Goal: Transaction & Acquisition: Purchase product/service

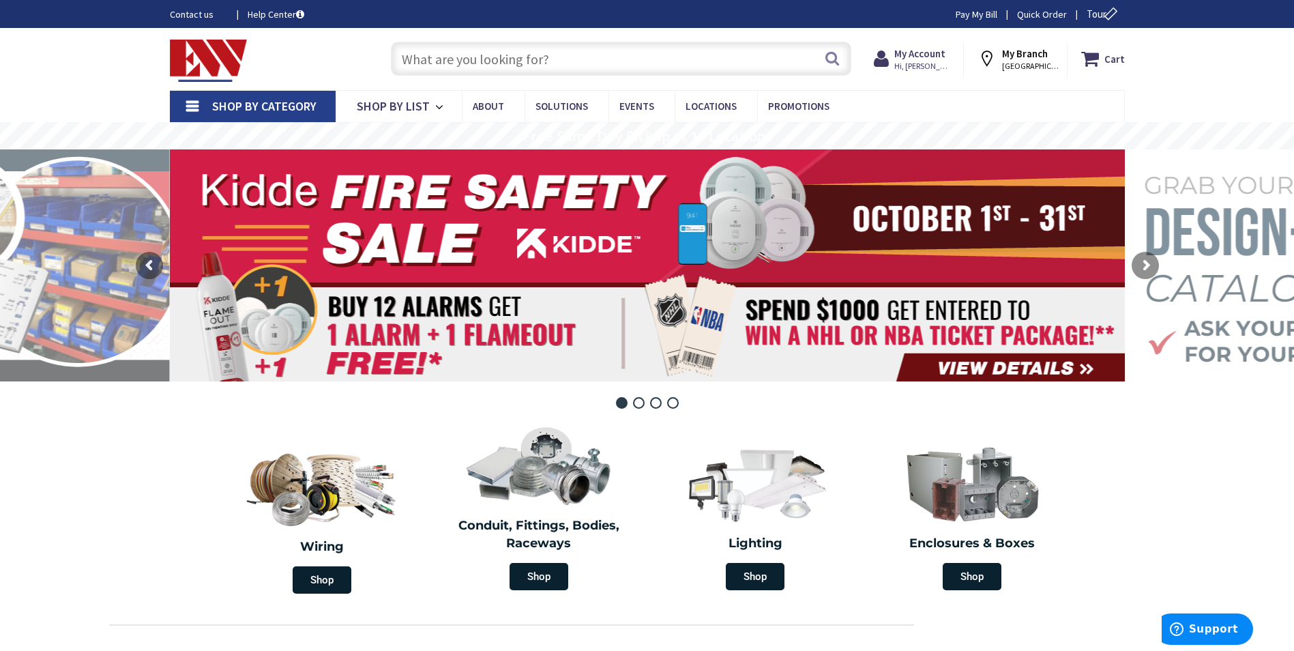
click at [417, 57] on input "text" at bounding box center [621, 59] width 460 height 34
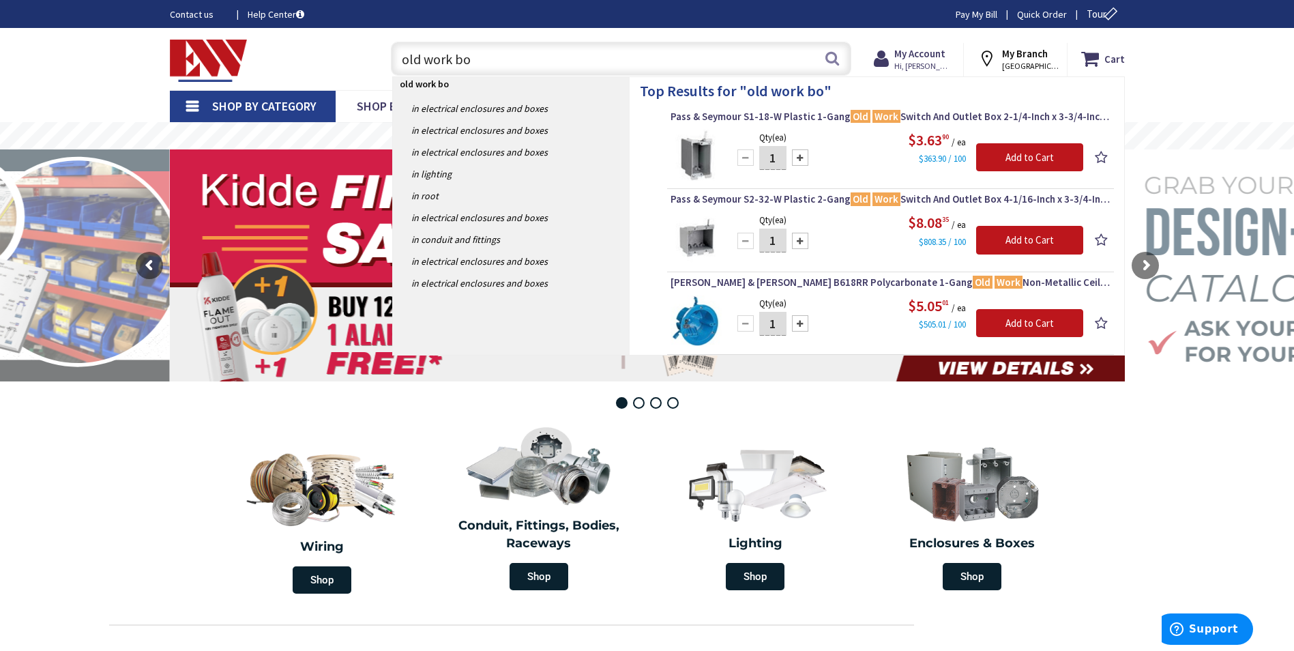
type input "old work box"
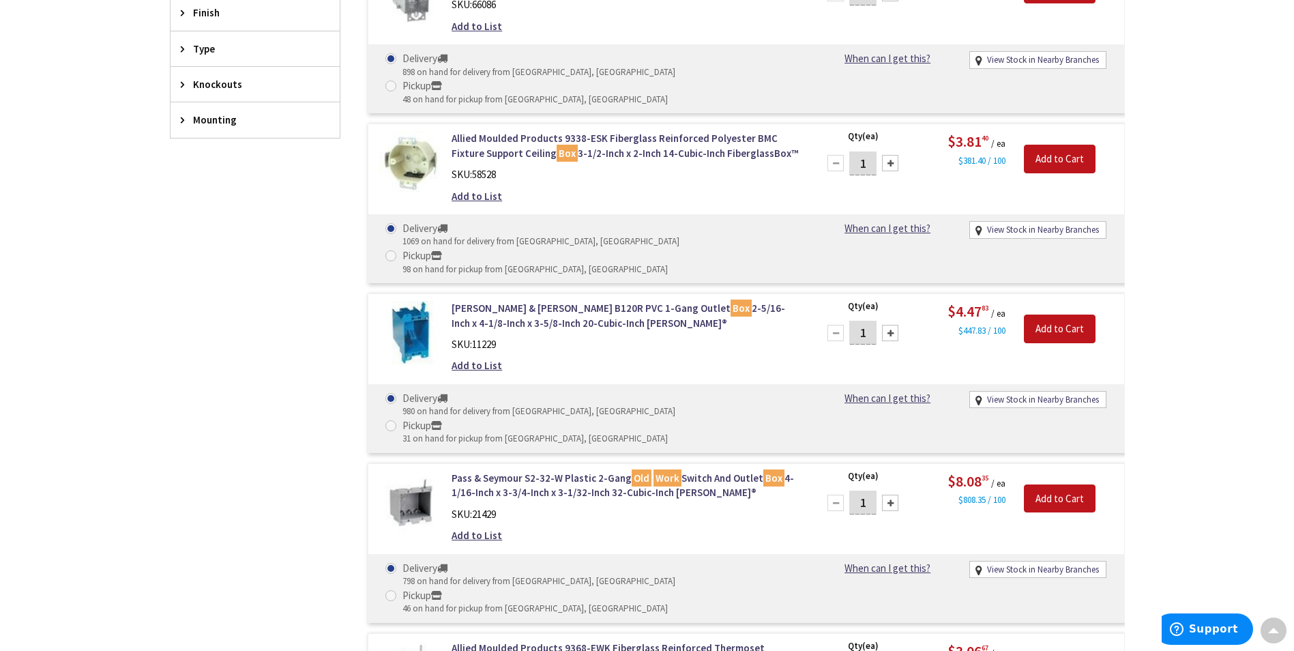
scroll to position [605, 0]
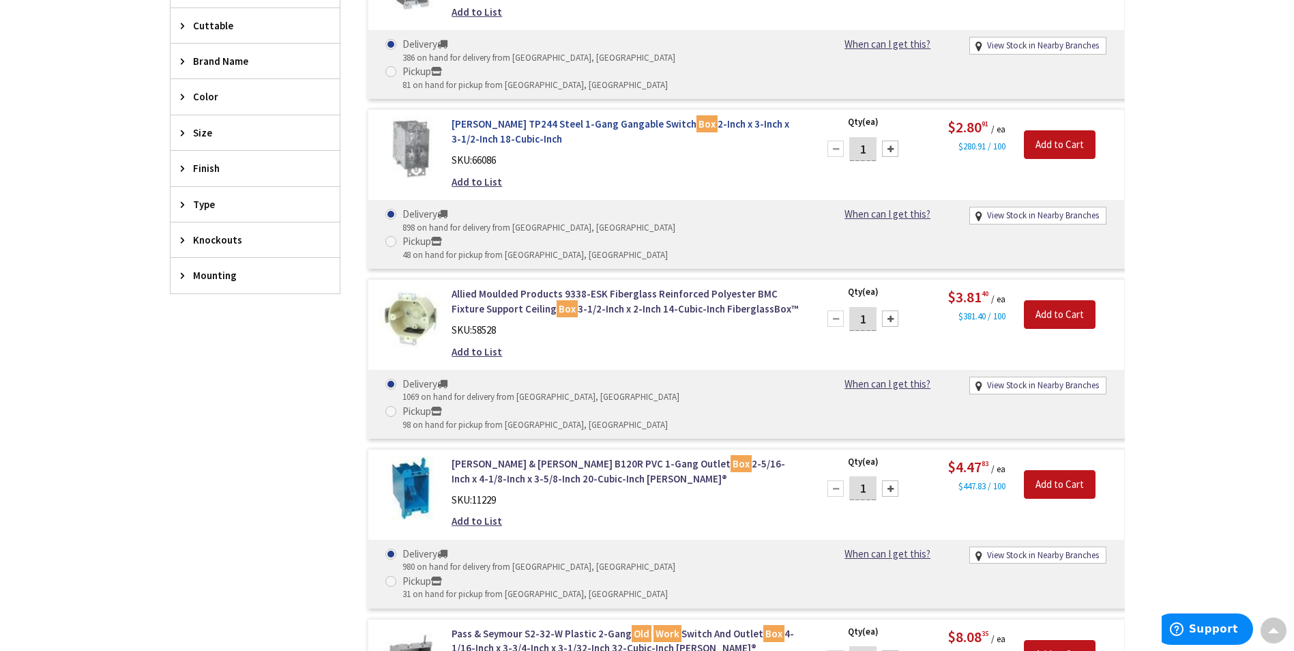
drag, startPoint x: 445, startPoint y: 96, endPoint x: 534, endPoint y: 116, distance: 91.0
click at [534, 117] on div "Crouse-Hinds TP244 Steel 1-Gang Gangable Switch Box 2-Inch x 3-Inch x 3-1/2-Inc…" at bounding box center [625, 156] width 368 height 79
copy link "Crouse-Hinds TP244 Steel 1-Gang Gangable Switch Box 2-Inch x 3-Inch x 3-1/2-Inc…"
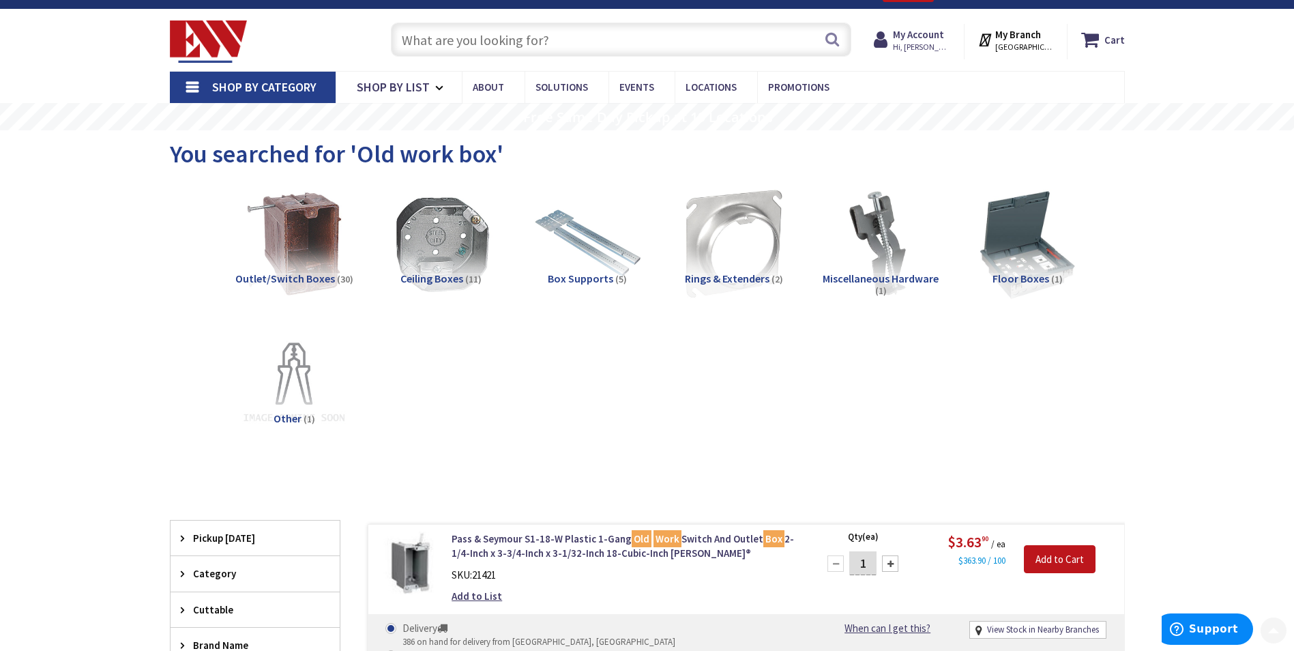
scroll to position [0, 0]
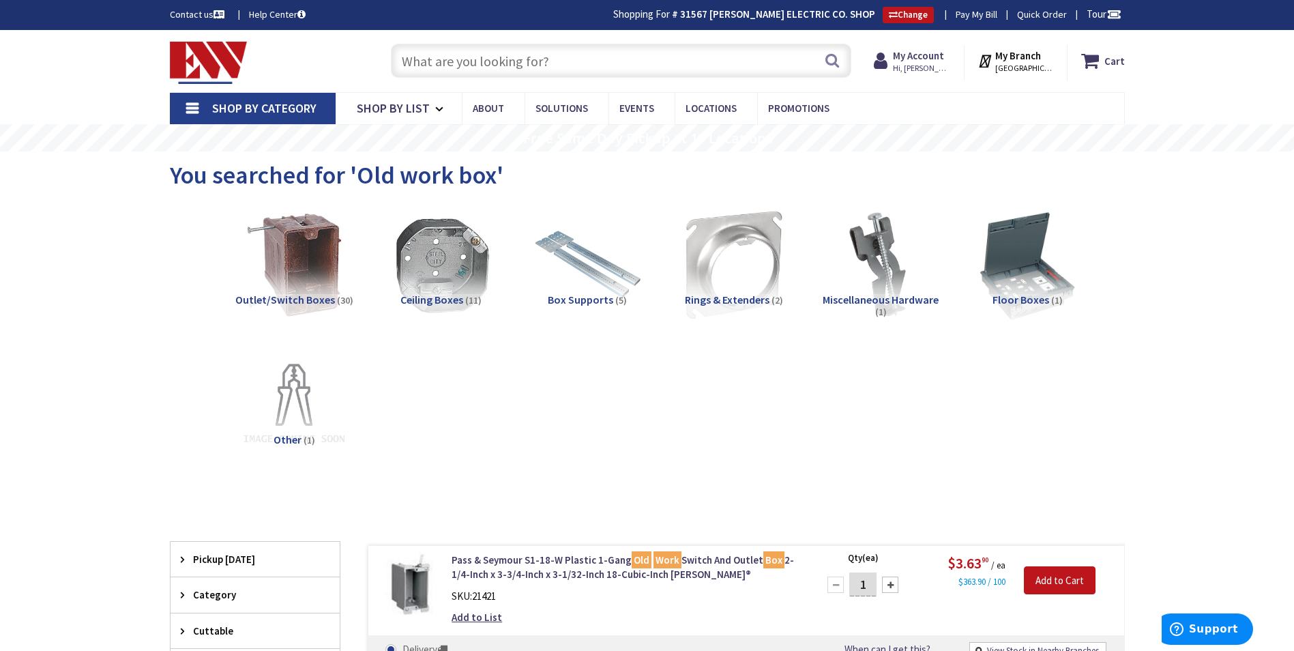
click at [437, 61] on input "text" at bounding box center [621, 61] width 460 height 34
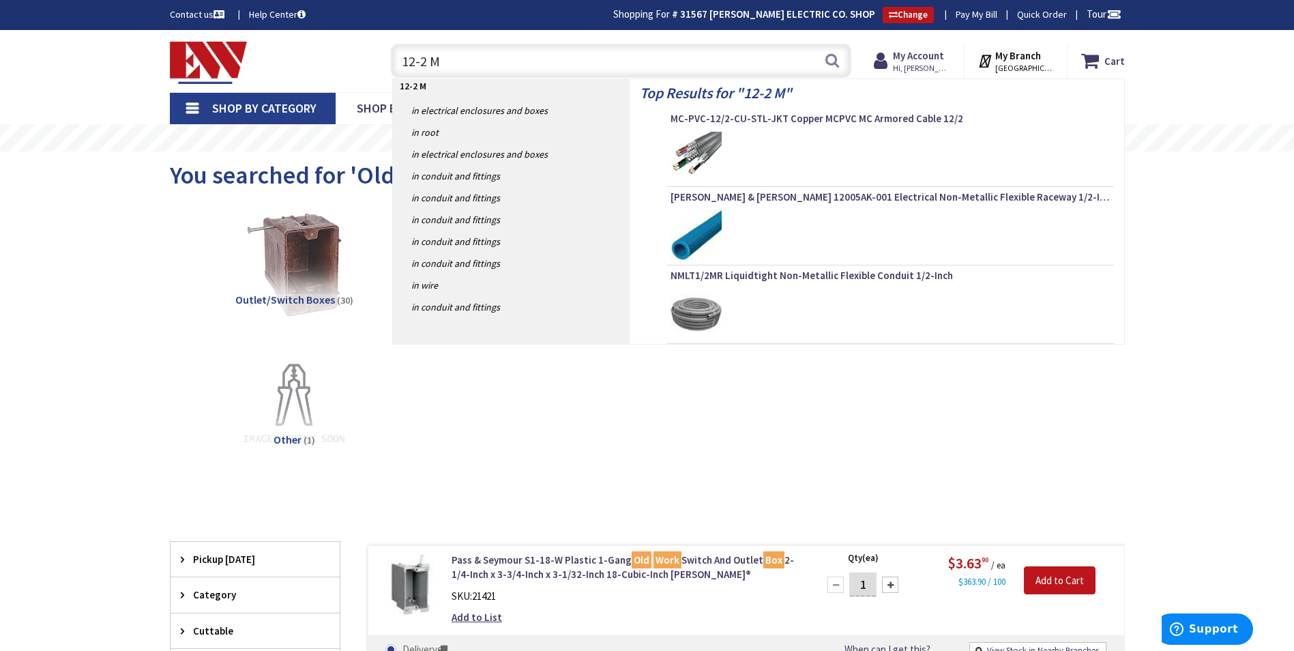
type input "12-2 MC"
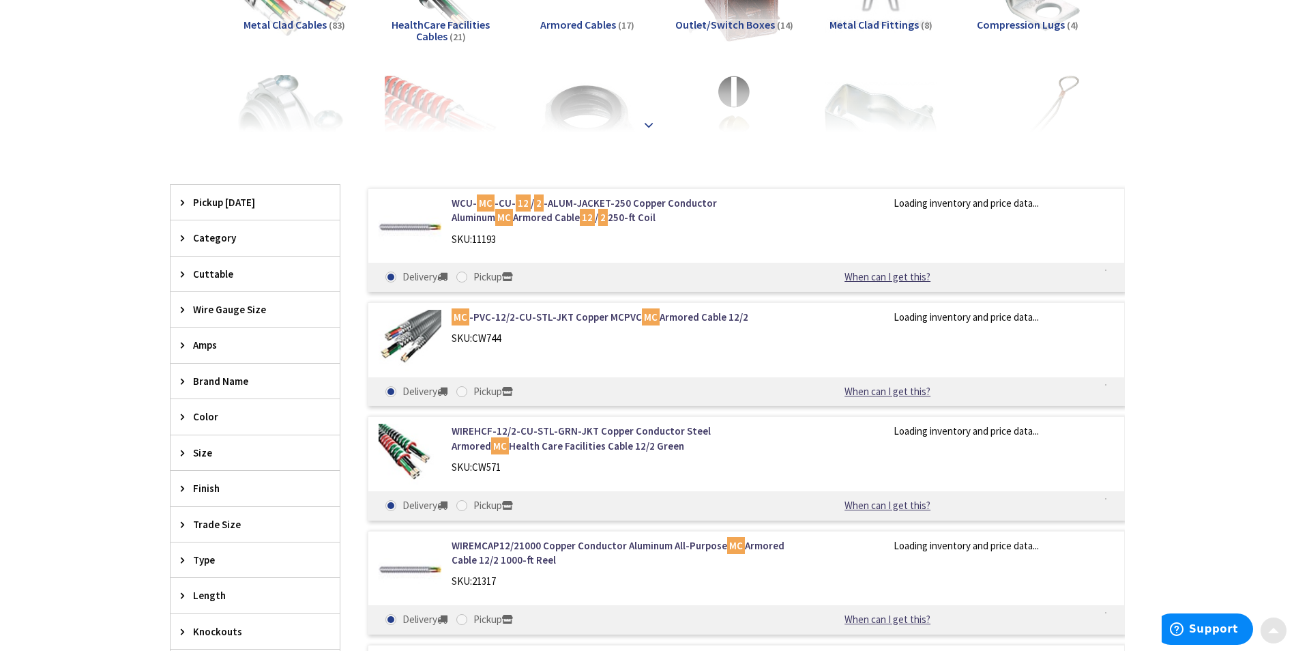
scroll to position [275, 0]
drag, startPoint x: 447, startPoint y: 200, endPoint x: 546, endPoint y: 222, distance: 101.4
click at [546, 222] on div "WCU- MC -CU- 12 / 2 -ALUM-JACKET-250 Copper Conductor Aluminum MC Armored Cable…" at bounding box center [625, 224] width 368 height 57
copy link "WCU- MC -CU- 12 / 2 -ALUM-JACKET-250 Copper Conductor Aluminum MC Armored Cable…"
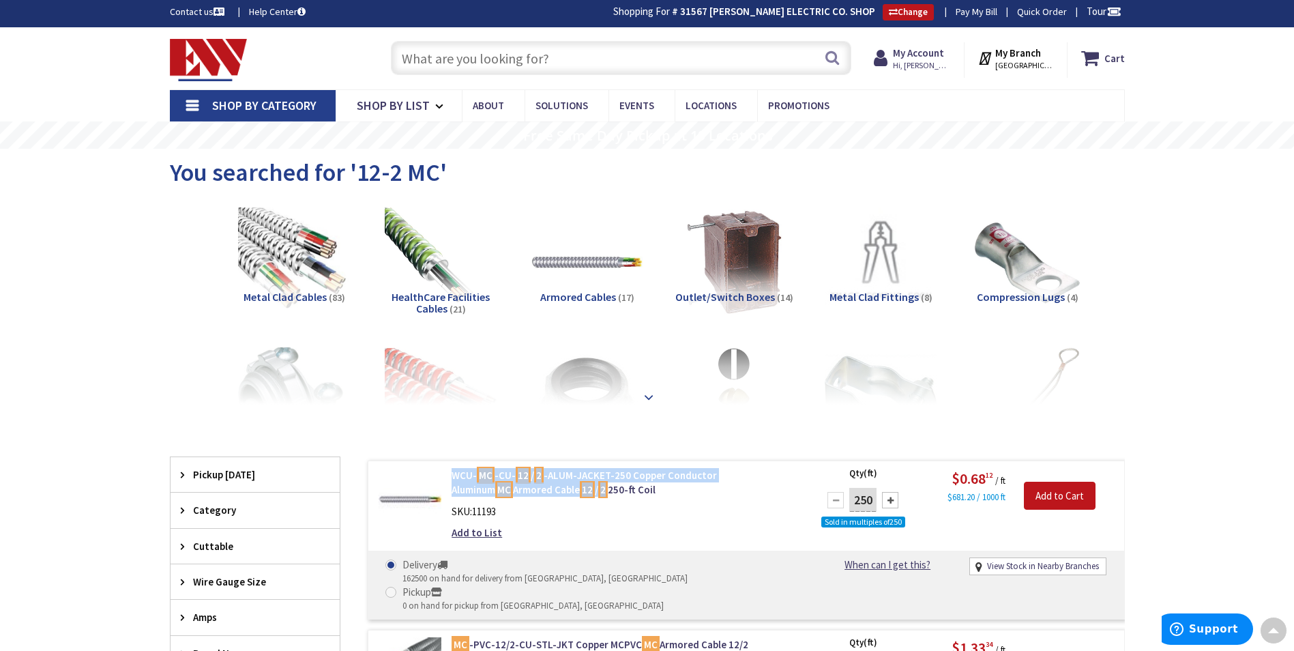
scroll to position [0, 0]
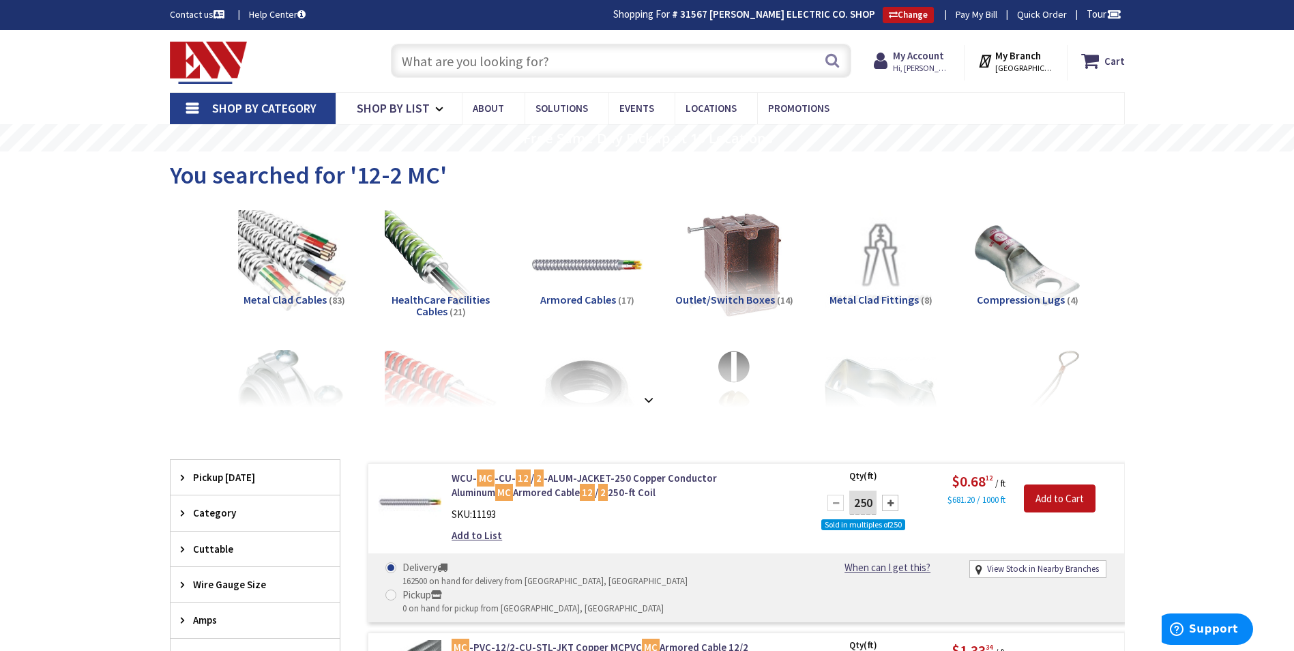
click at [423, 54] on input "text" at bounding box center [621, 61] width 460 height 34
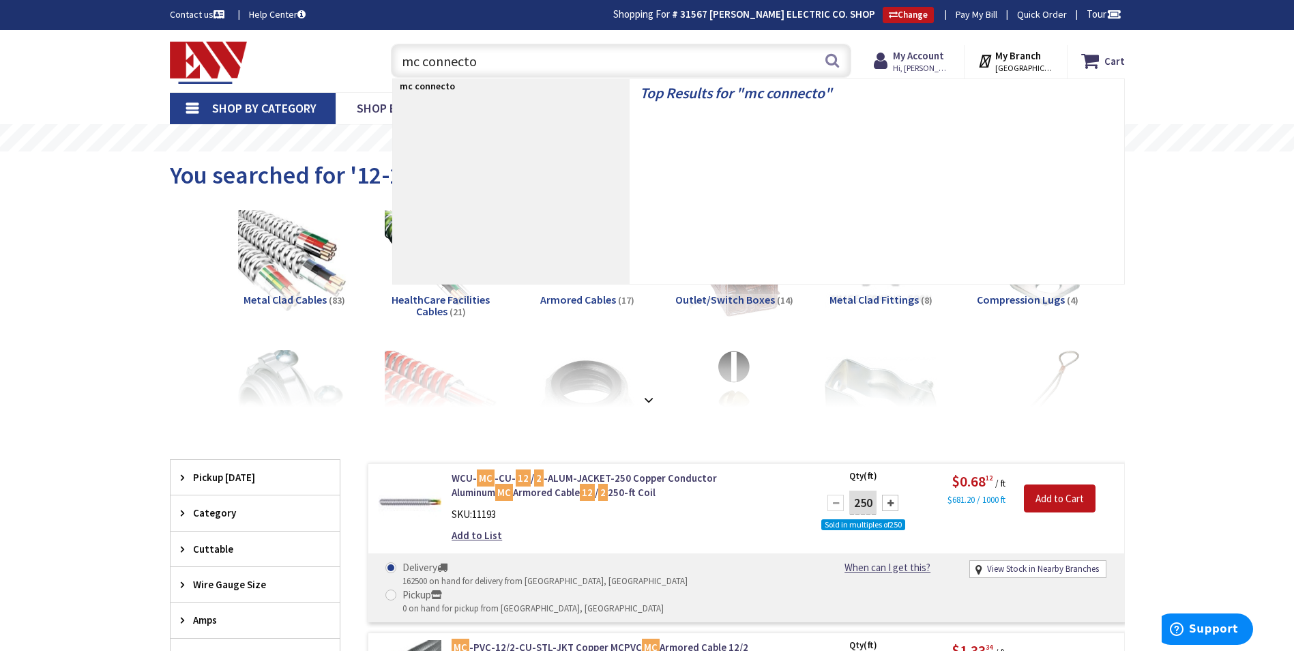
type input "mc connector"
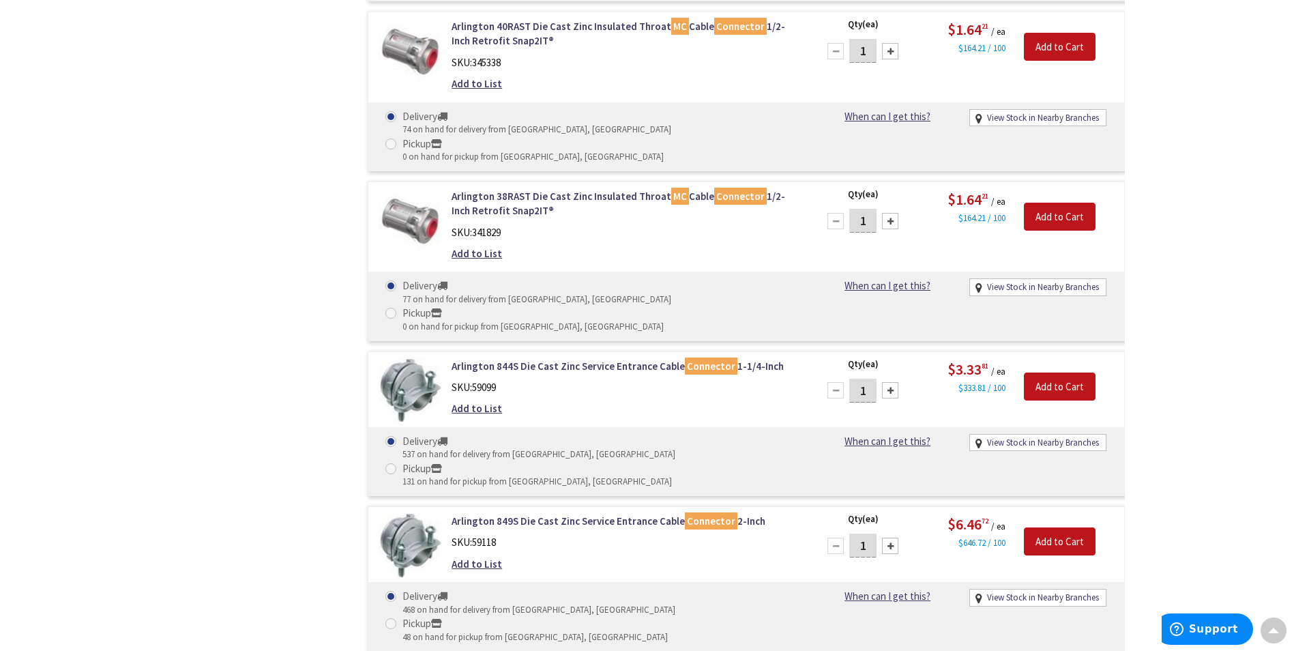
scroll to position [1978, 0]
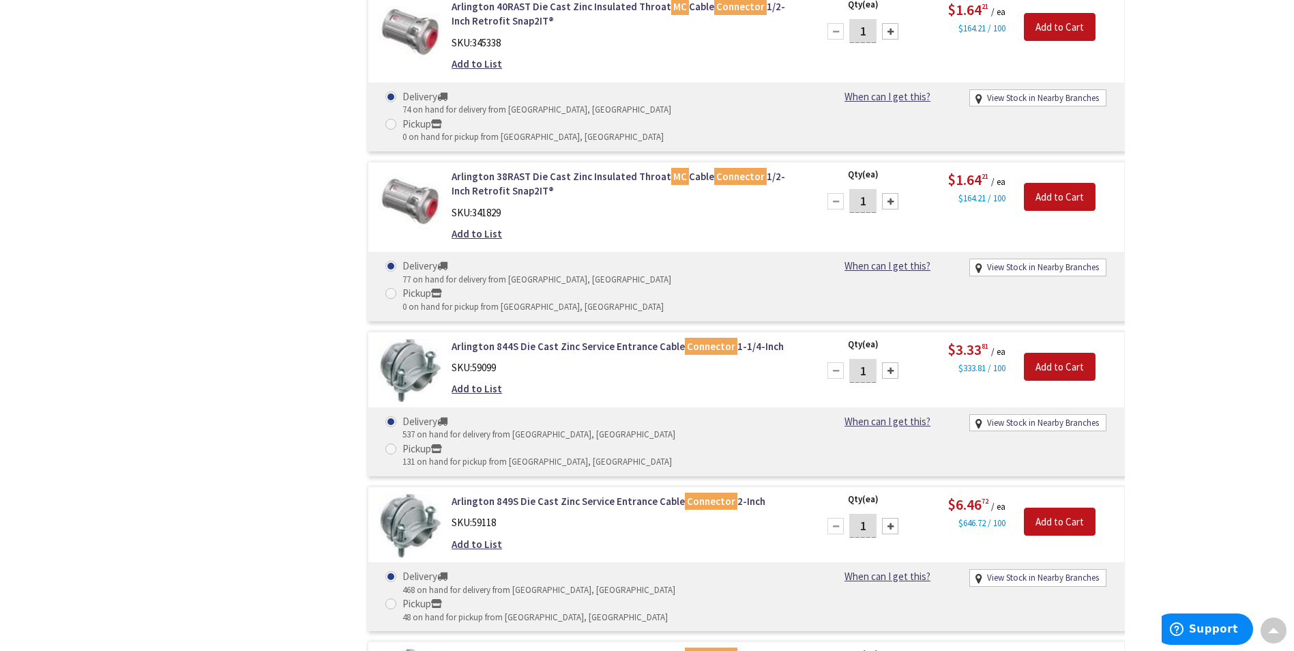
drag, startPoint x: 454, startPoint y: 302, endPoint x: 782, endPoint y: 301, distance: 328.8
copy link "Arlington 843S Die Cast Zinc Service Entrance Cable Connector 1-Inch"
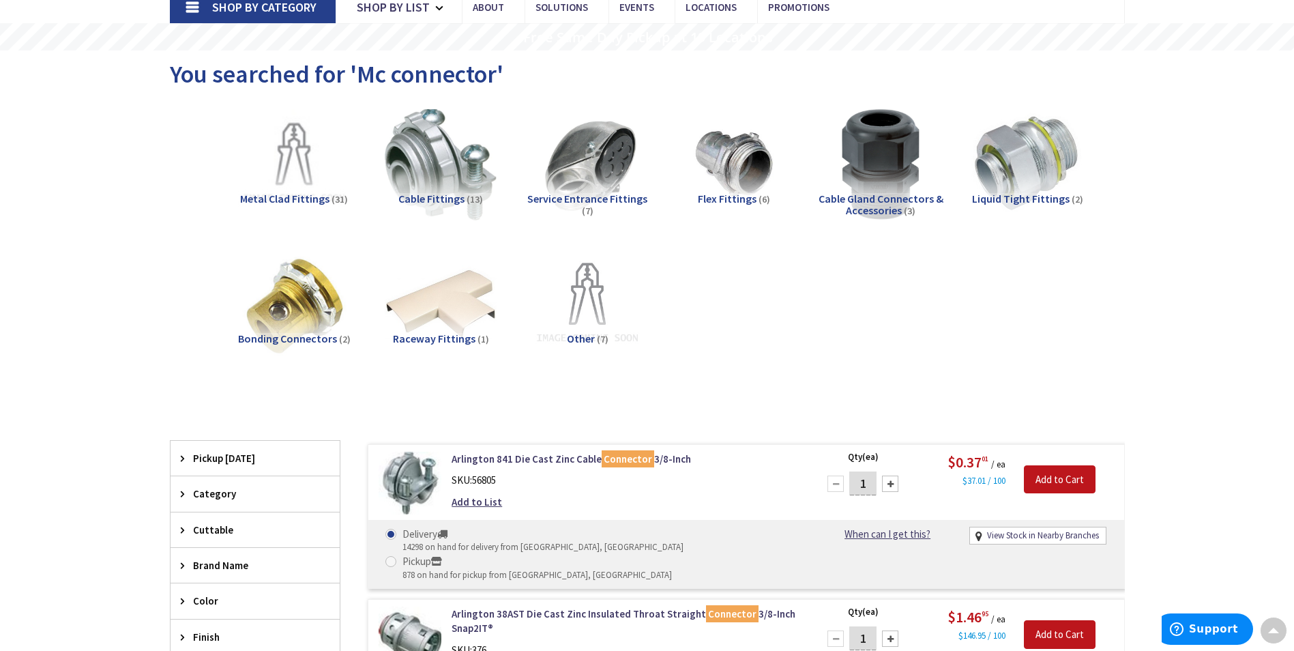
scroll to position [0, 0]
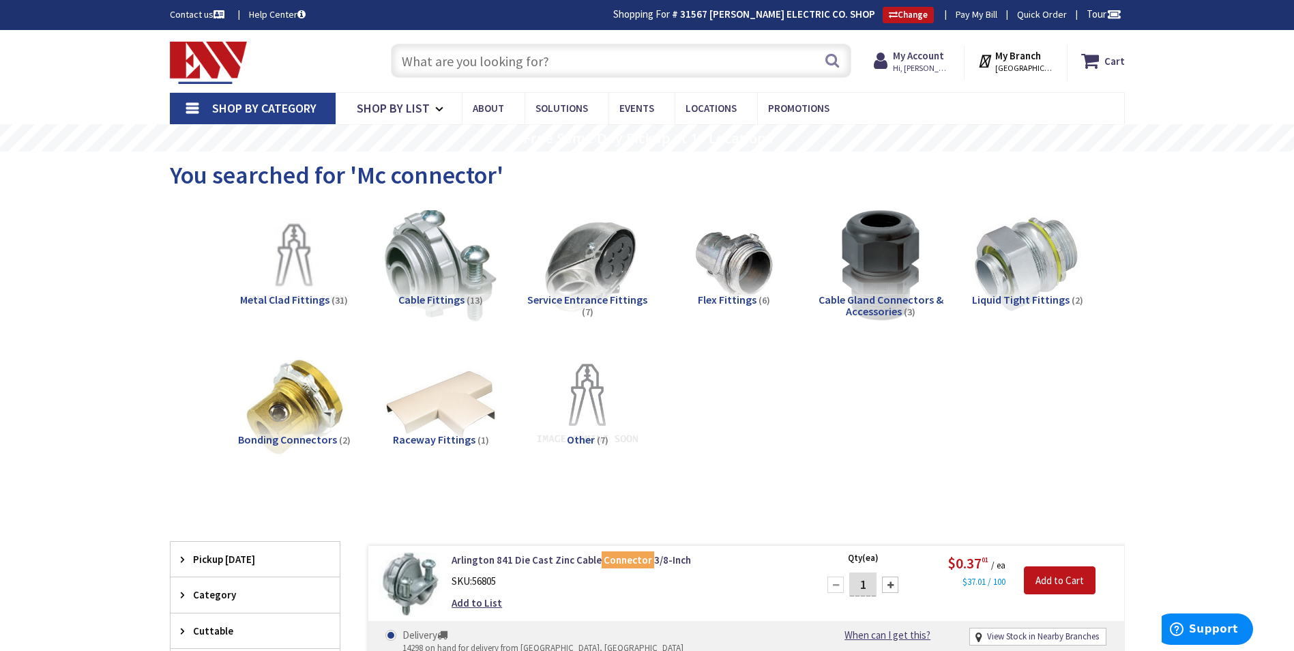
click at [459, 55] on input "text" at bounding box center [621, 61] width 460 height 34
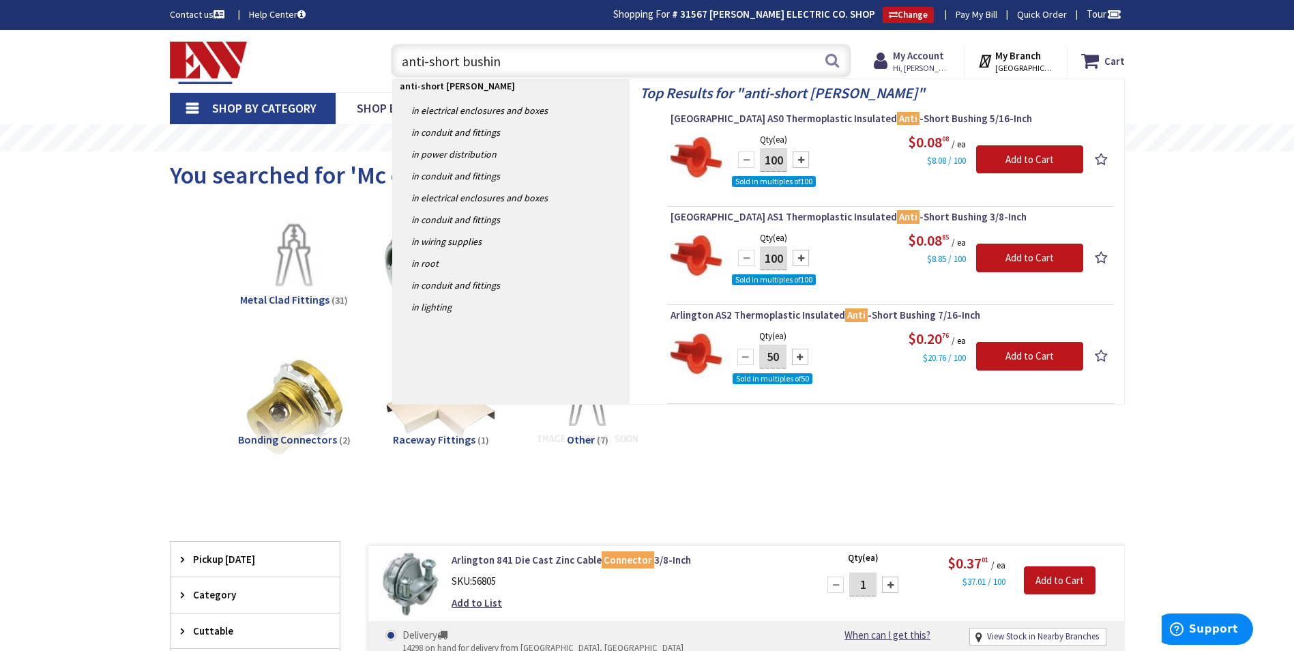
type input "anti-short bushing"
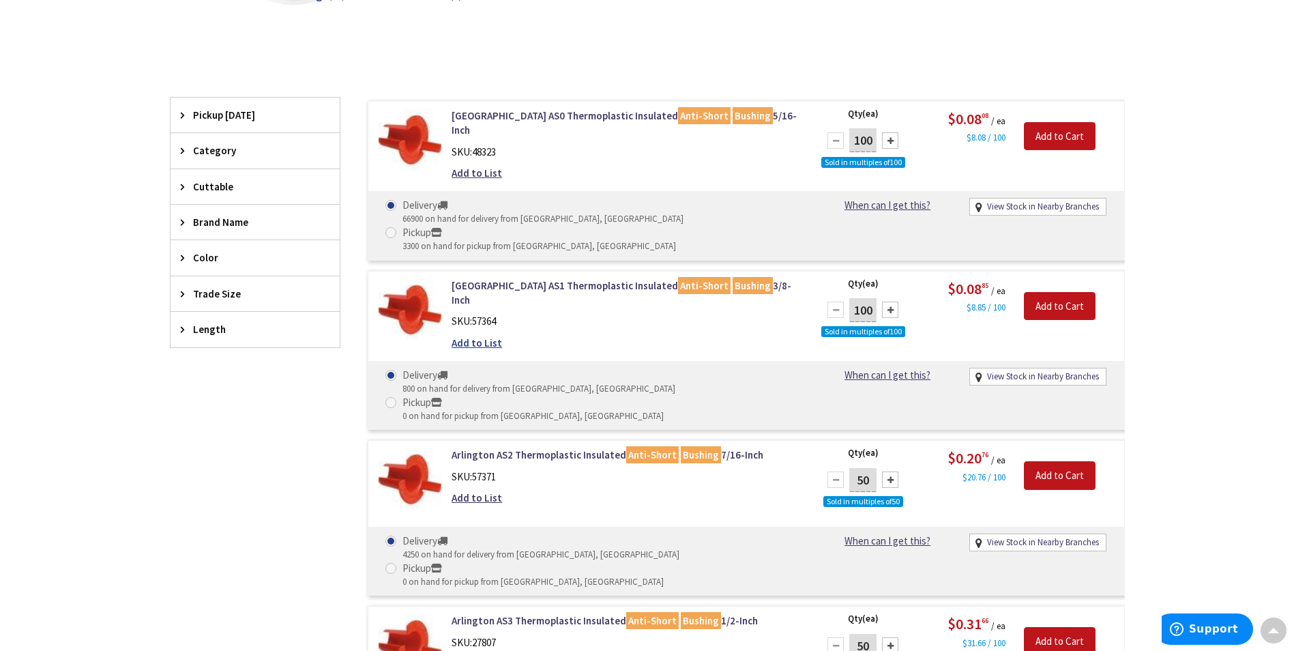
scroll to position [467, 0]
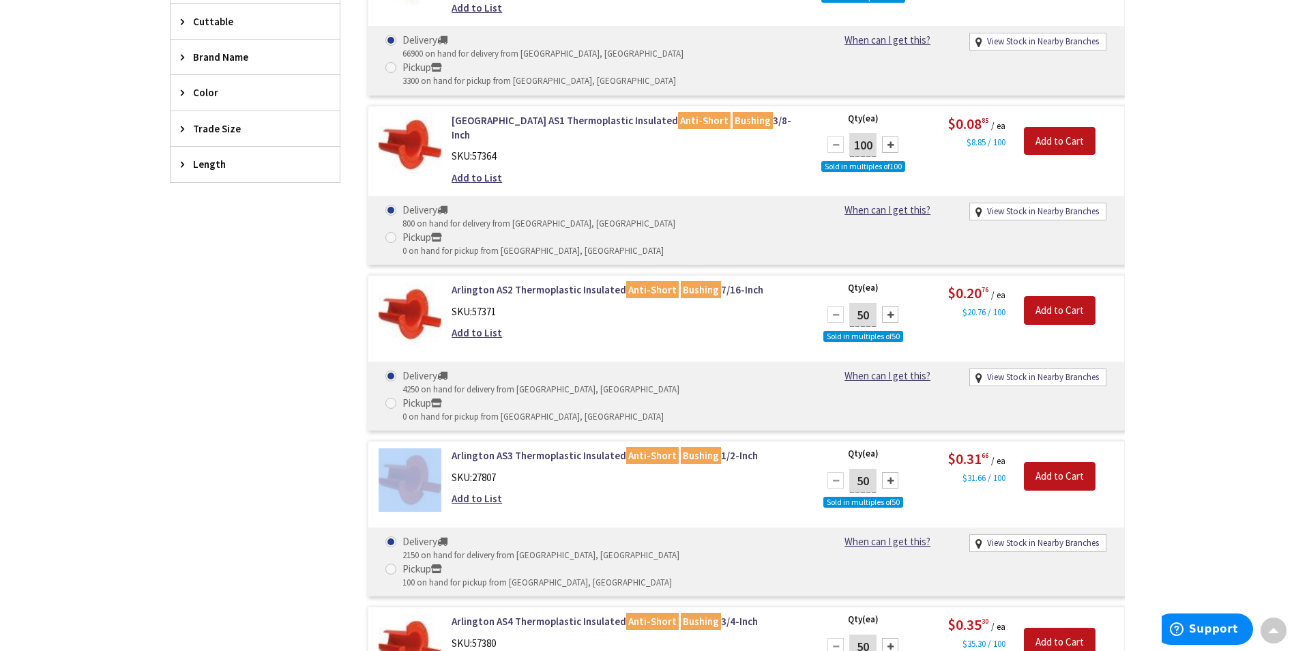
drag, startPoint x: 445, startPoint y: 366, endPoint x: 779, endPoint y: 357, distance: 334.4
click at [779, 441] on div "Arlington AS3 Thermoplastic Insulated Anti-Short Bushing 1/2-Inch SKU: 27807 Ad…" at bounding box center [746, 519] width 757 height 156
click at [606, 491] on div "Add to List" at bounding box center [625, 498] width 347 height 14
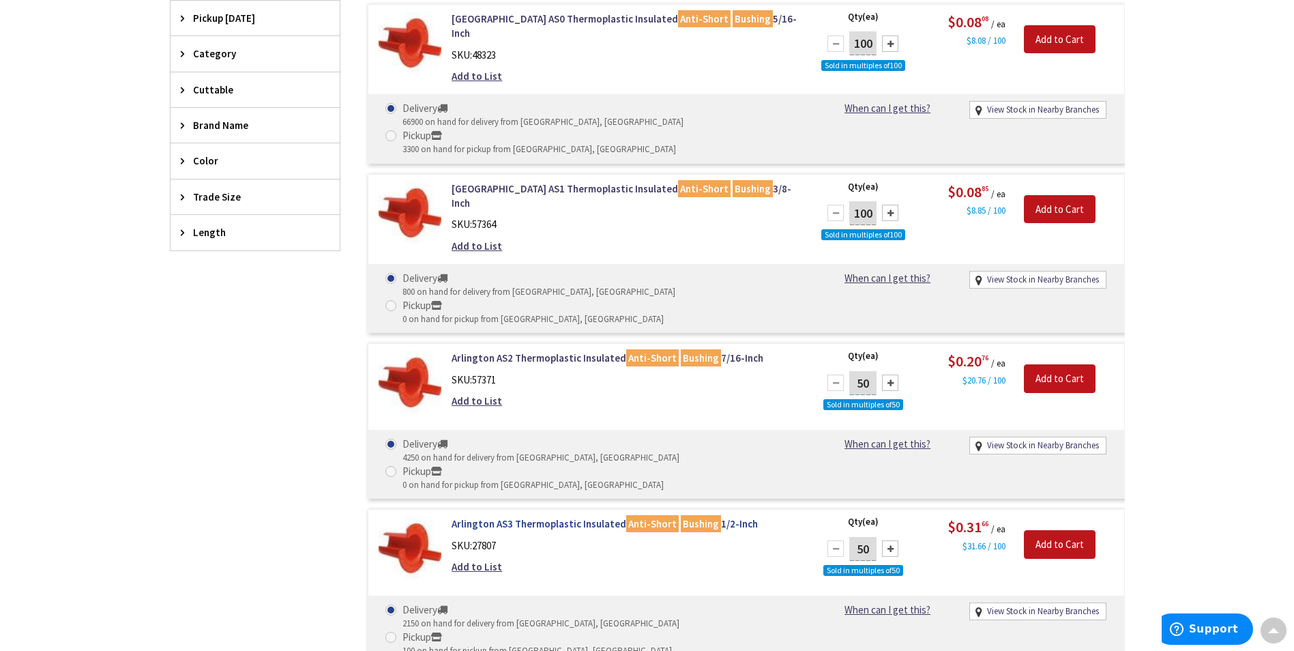
drag, startPoint x: 469, startPoint y: 435, endPoint x: 768, endPoint y: 431, distance: 298.8
click at [768, 516] on div "Arlington AS3 Thermoplastic Insulated Anti-Short Bushing 1/2-Inch SKU: 27807 Ad…" at bounding box center [625, 548] width 368 height 64
copy link "Arlington AS3 Thermoplastic Insulated Anti-Short Bushing 1/2-Inch"
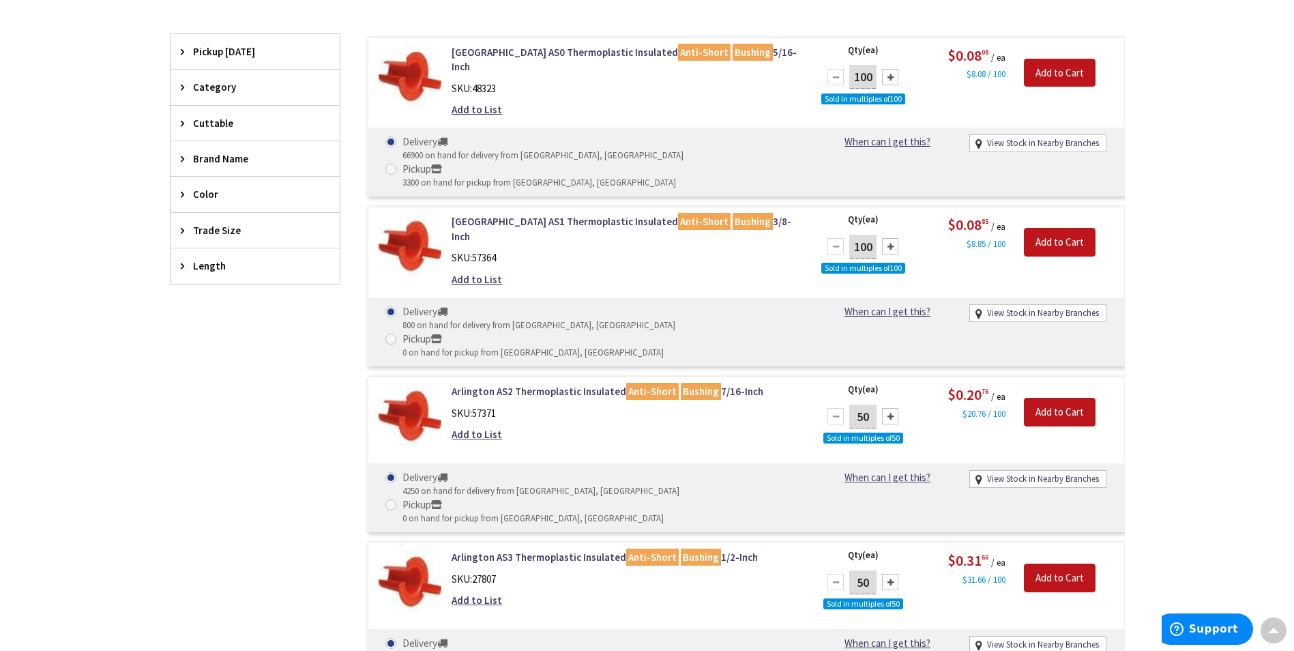
scroll to position [0, 0]
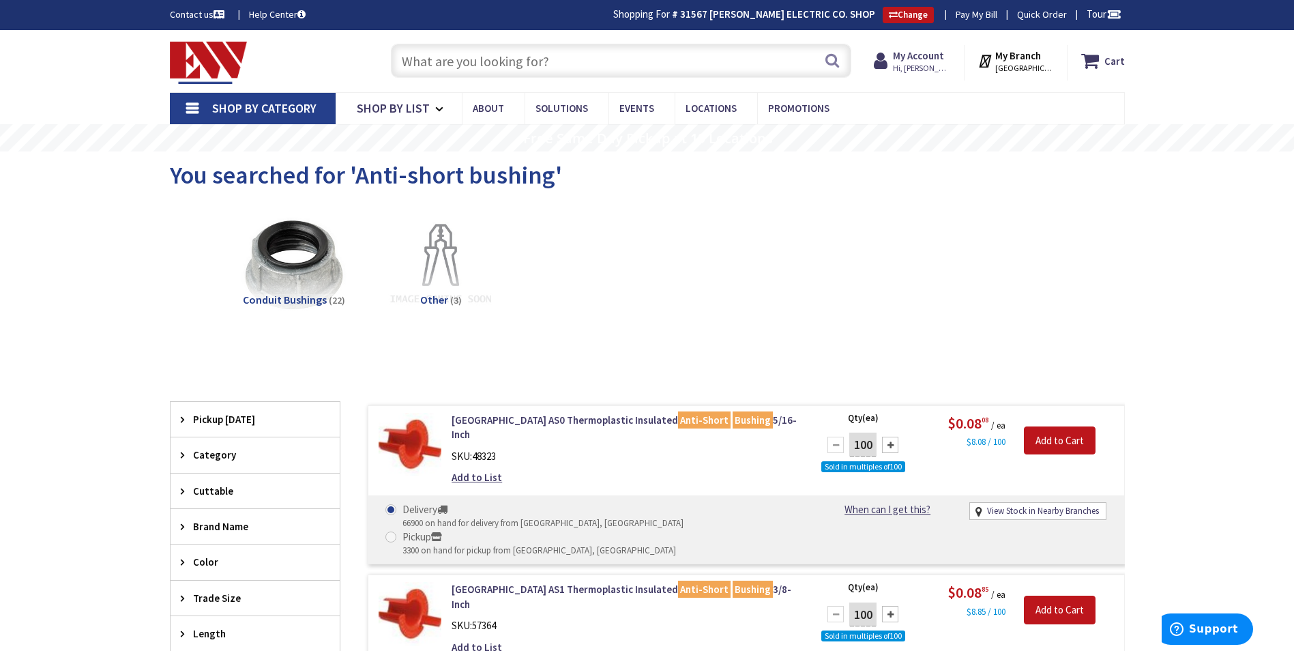
click at [458, 66] on input "text" at bounding box center [621, 61] width 460 height 34
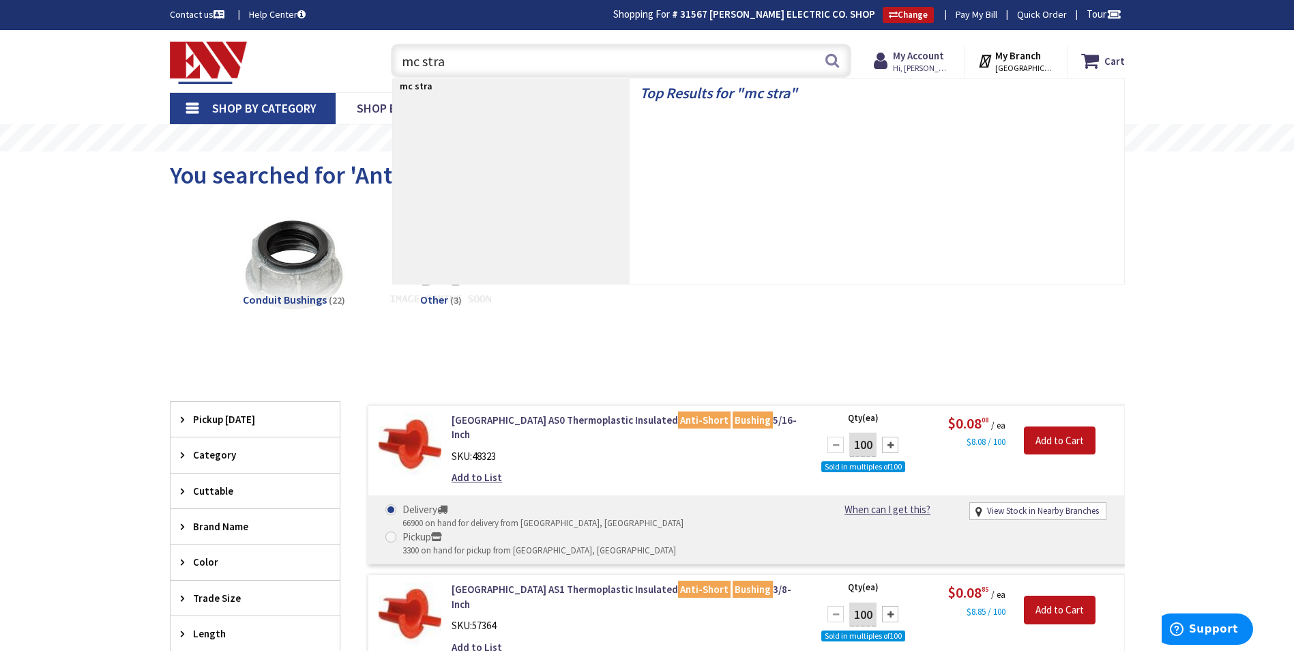
type input "mc strap"
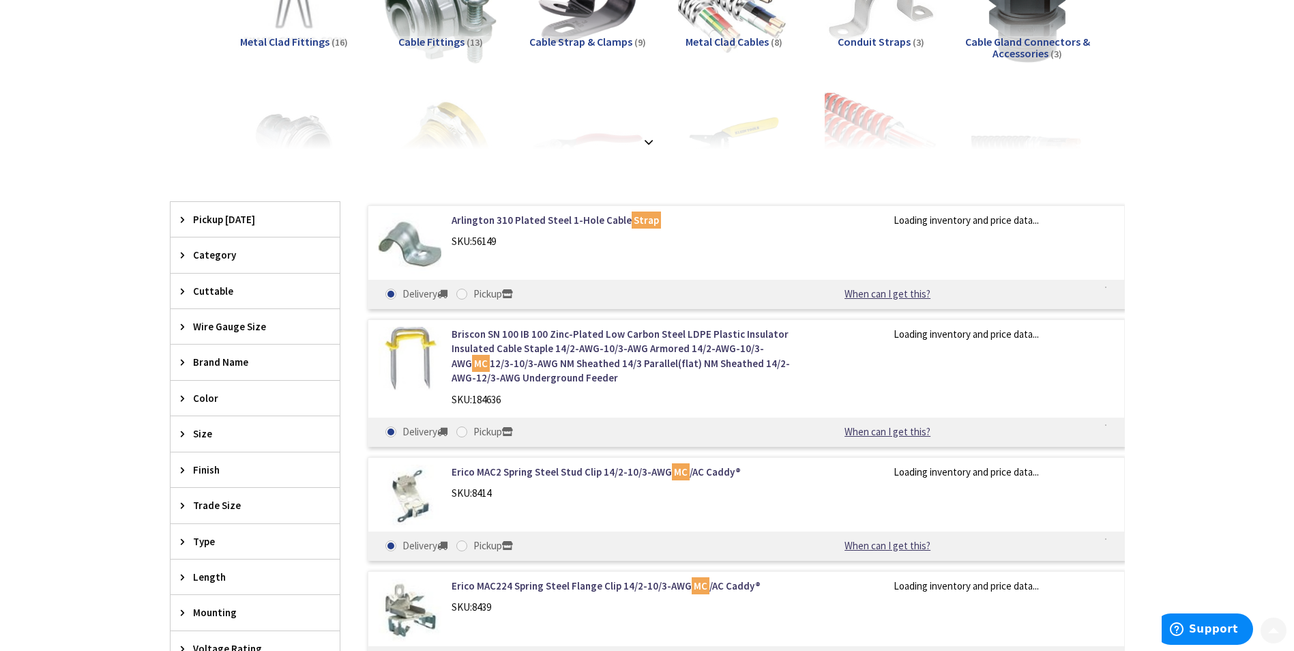
scroll to position [273, 0]
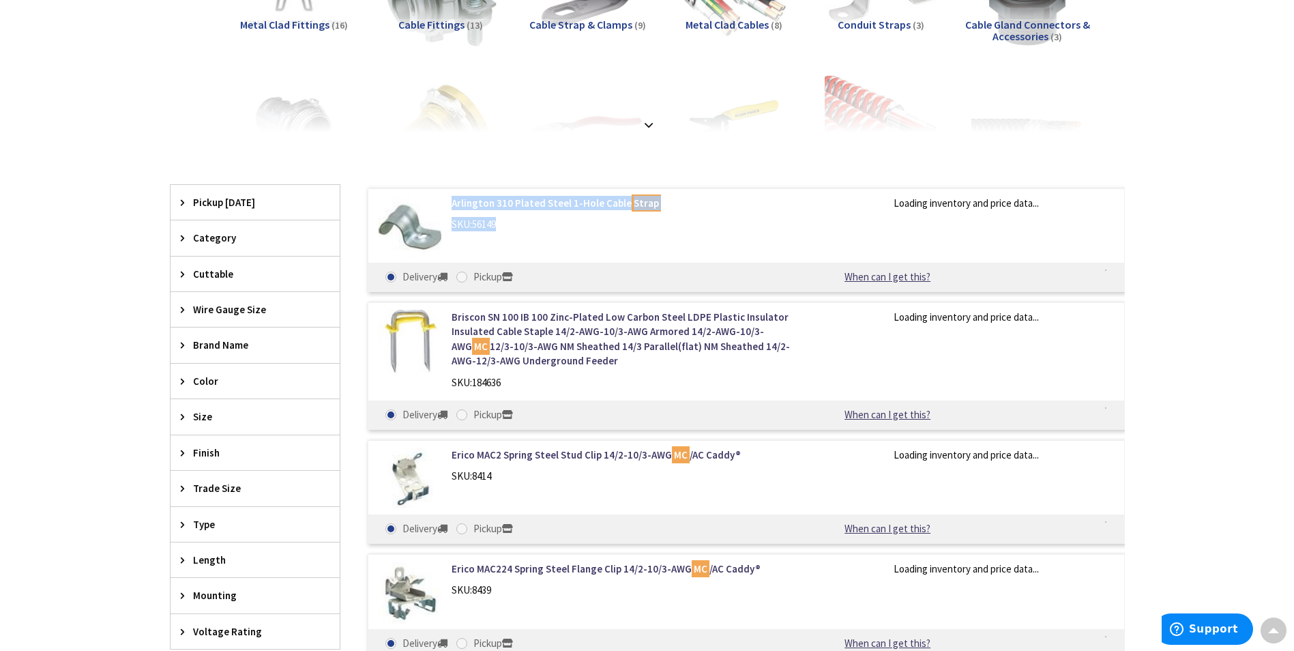
drag, startPoint x: 463, startPoint y: 207, endPoint x: 724, endPoint y: 204, distance: 260.6
click at [720, 211] on div "Arlington 310 Plated Steel 1-Hole Cable Strap SKU: 56149" at bounding box center [625, 217] width 368 height 43
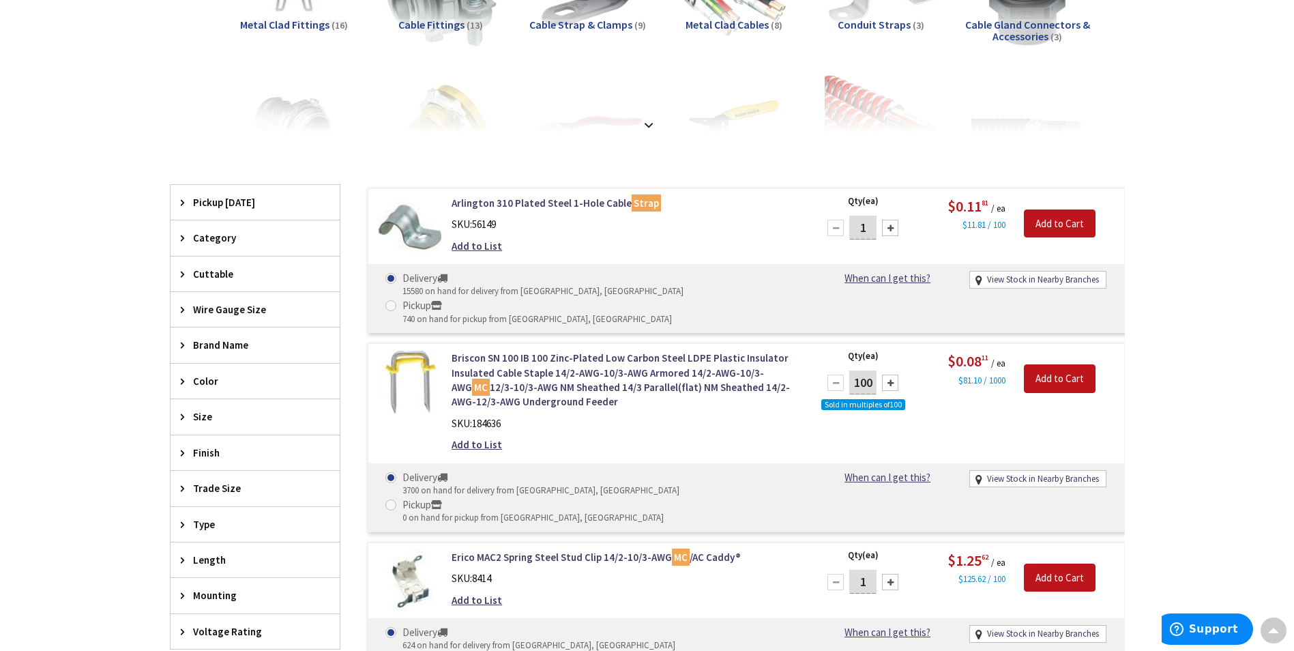
drag, startPoint x: 724, startPoint y: 204, endPoint x: 609, endPoint y: 234, distance: 118.5
click at [614, 233] on div "Arlington 310 Plated Steel 1-Hole Cable Strap SKU: 56149 Add to List" at bounding box center [625, 228] width 368 height 64
drag, startPoint x: 446, startPoint y: 204, endPoint x: 677, endPoint y: 199, distance: 230.6
click at [677, 199] on div "Arlington 310 Plated Steel 1-Hole Cable Strap SKU: 56149 Add to List" at bounding box center [625, 228] width 368 height 64
copy link "Arlington 310 Plated Steel 1-Hole Cable Strap"
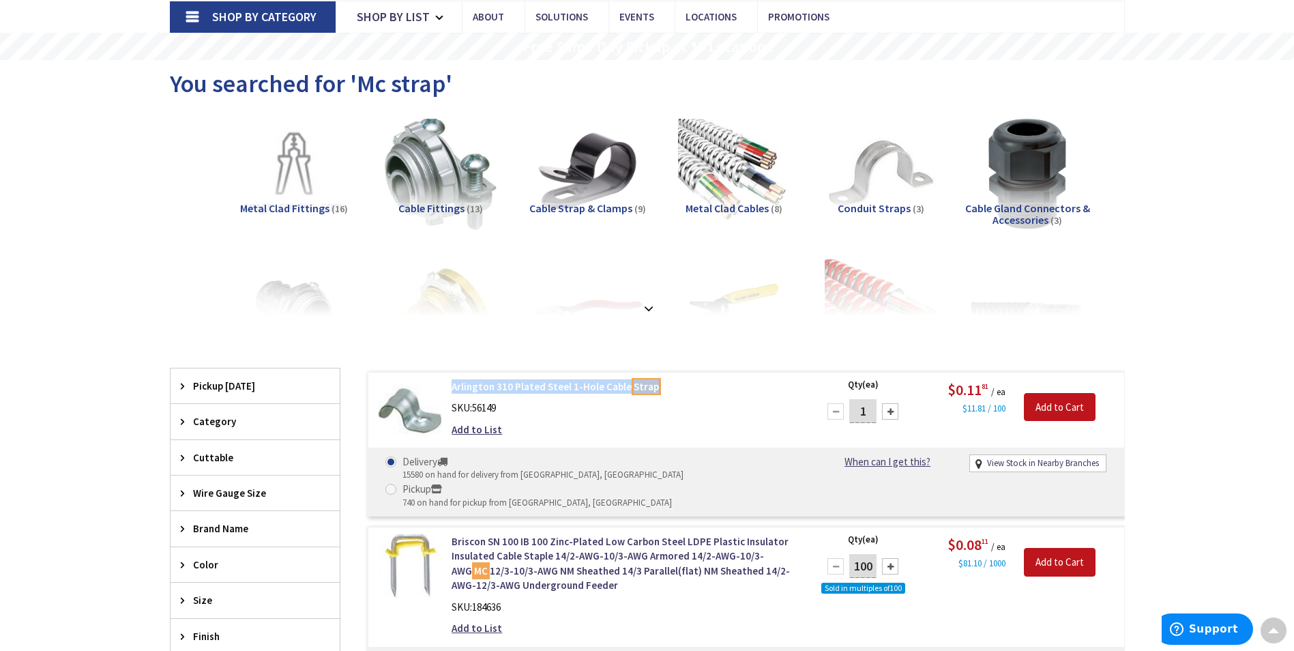
scroll to position [0, 0]
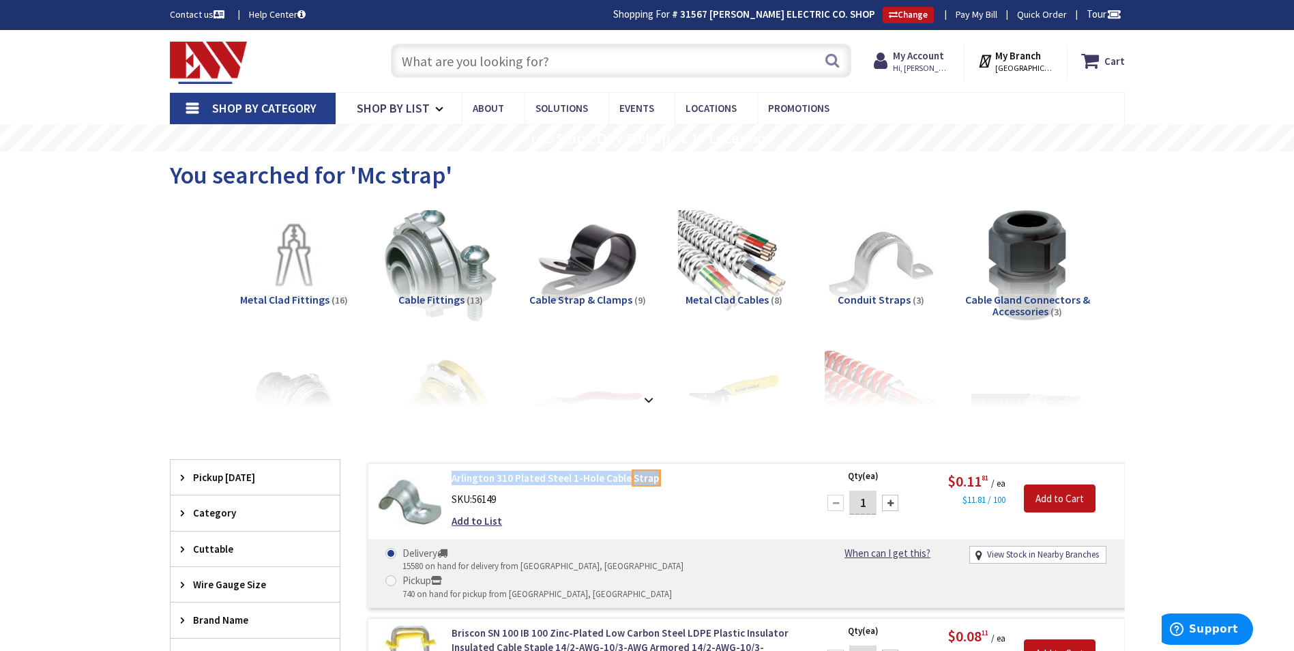
click at [976, 8] on link "Pay My Bill" at bounding box center [977, 15] width 42 height 14
